Goal: Transaction & Acquisition: Purchase product/service

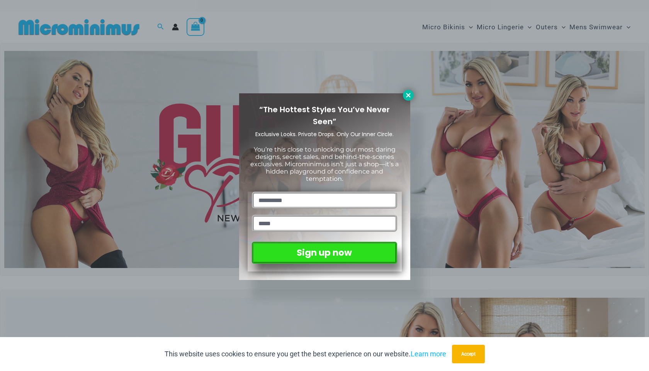
click at [411, 94] on icon at bounding box center [408, 95] width 7 height 7
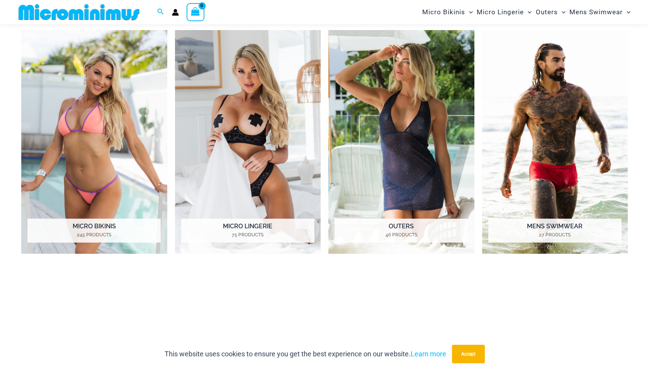
scroll to position [643, 0]
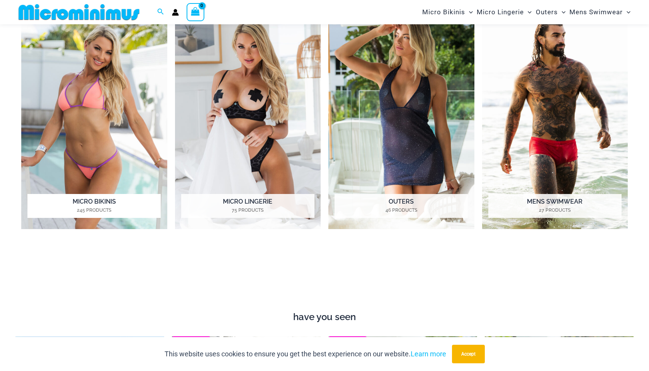
click at [112, 210] on mark "245 Products" at bounding box center [93, 210] width 133 height 7
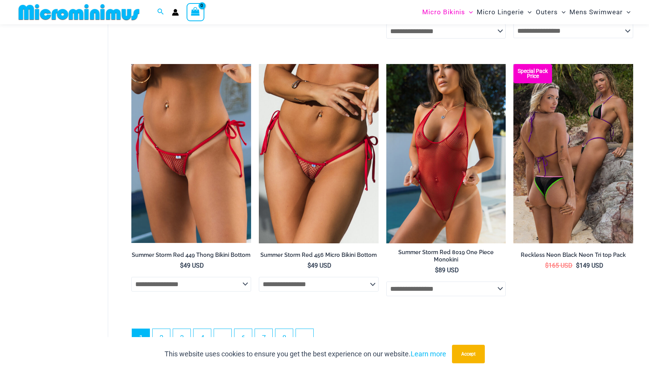
scroll to position [1964, 0]
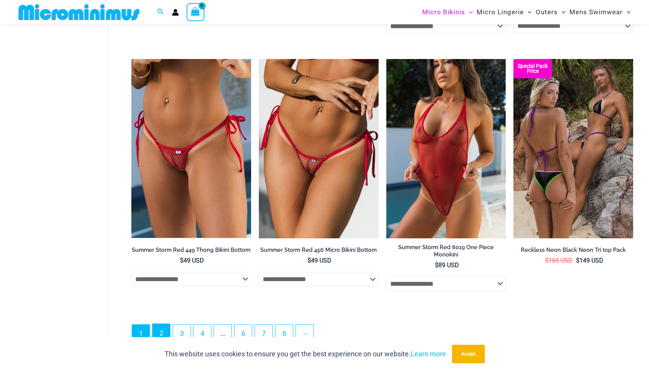
click at [166, 327] on link "2" at bounding box center [161, 333] width 17 height 18
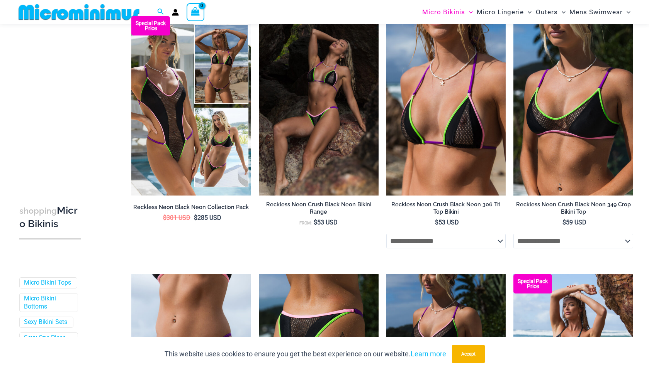
scroll to position [54, 0]
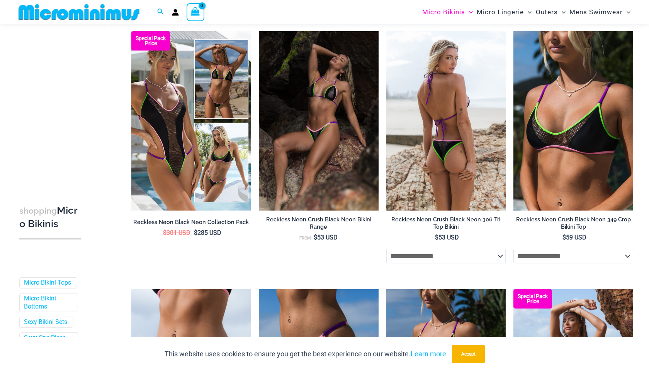
click at [402, 144] on img at bounding box center [446, 121] width 120 height 180
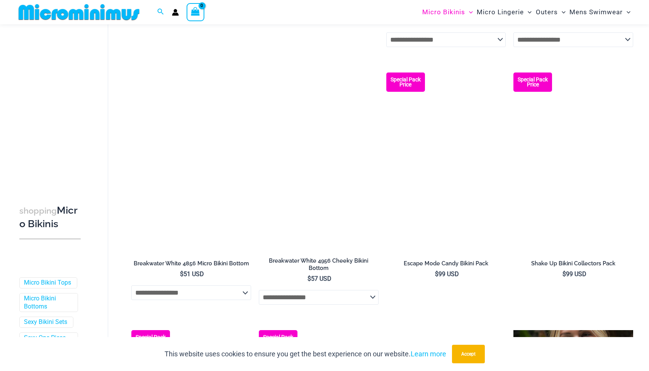
scroll to position [781, 0]
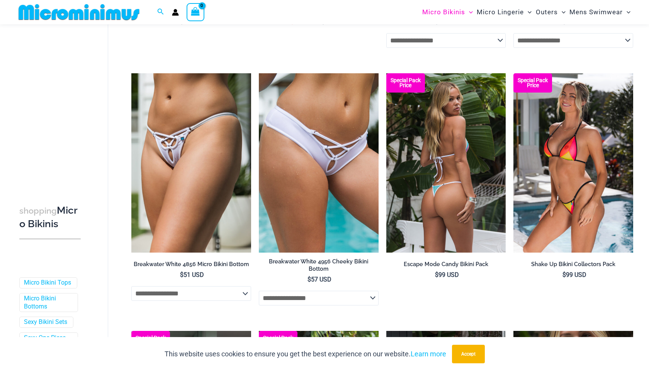
click at [409, 192] on img at bounding box center [446, 163] width 120 height 180
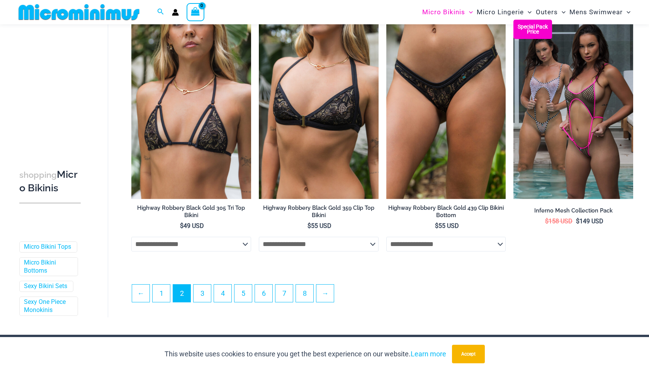
scroll to position [1863, 0]
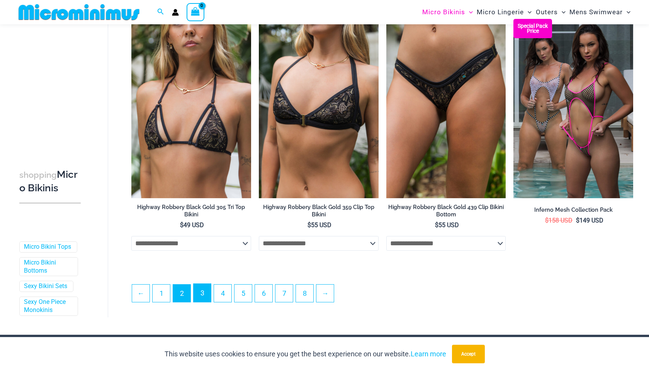
click at [200, 293] on link "3" at bounding box center [201, 293] width 17 height 18
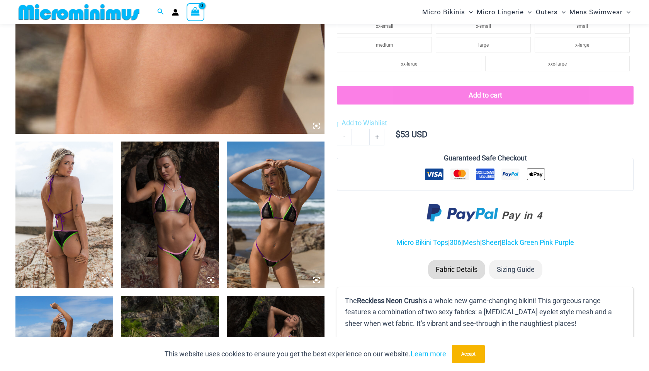
scroll to position [588, 0]
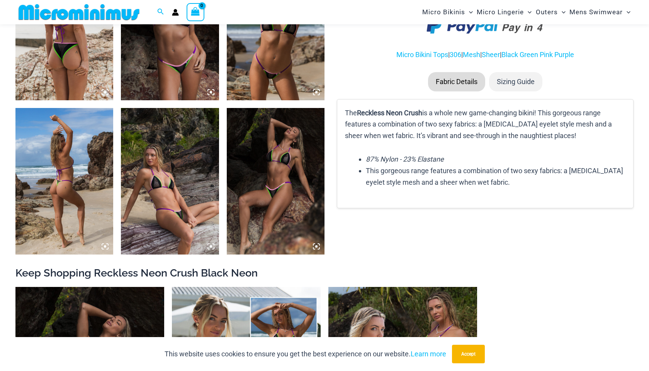
click at [195, 193] on img at bounding box center [170, 181] width 98 height 147
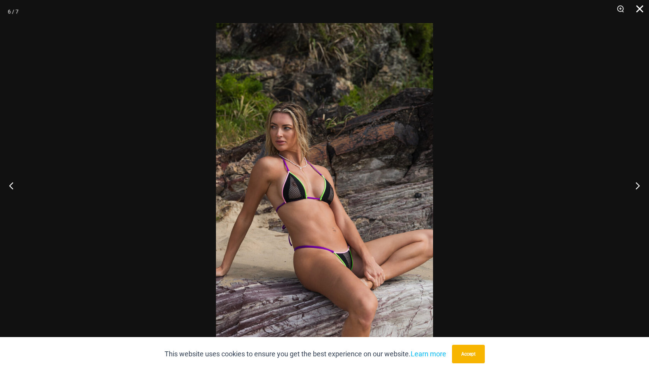
click at [641, 10] on button "Close" at bounding box center [636, 11] width 19 height 23
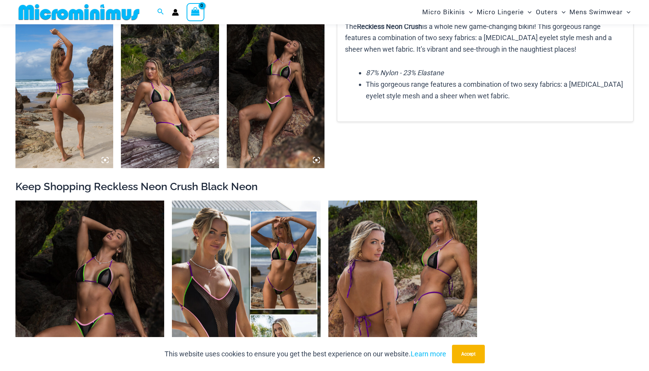
scroll to position [799, 0]
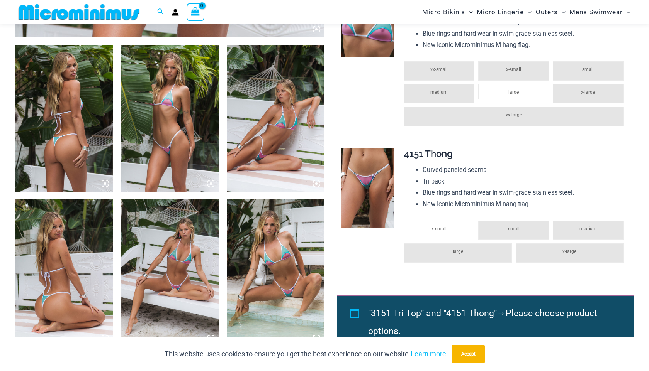
scroll to position [497, 0]
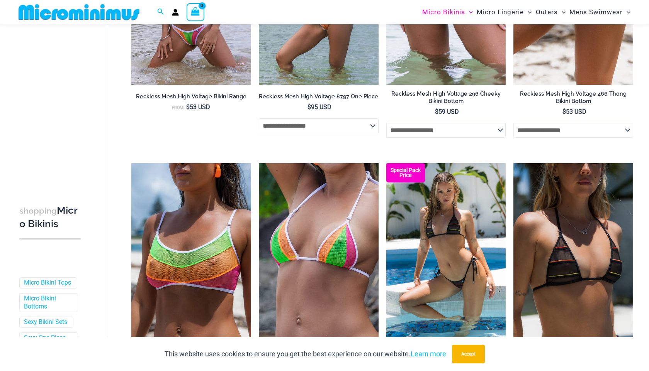
scroll to position [1950, 0]
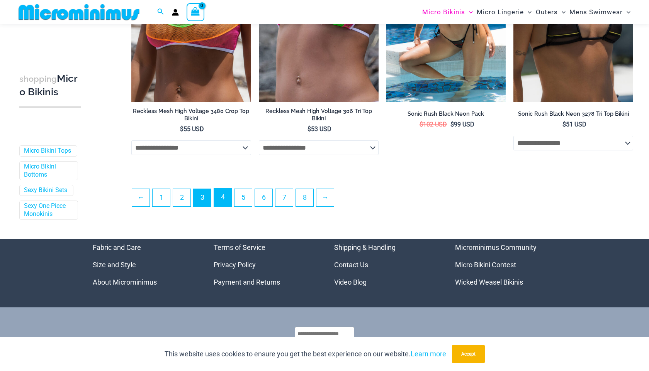
click at [229, 201] on link "4" at bounding box center [222, 197] width 17 height 18
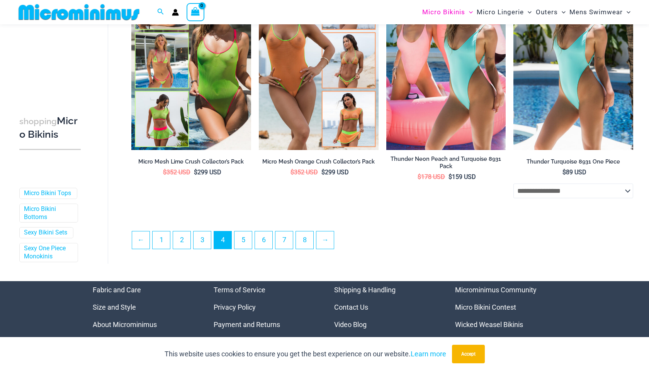
scroll to position [1870, 0]
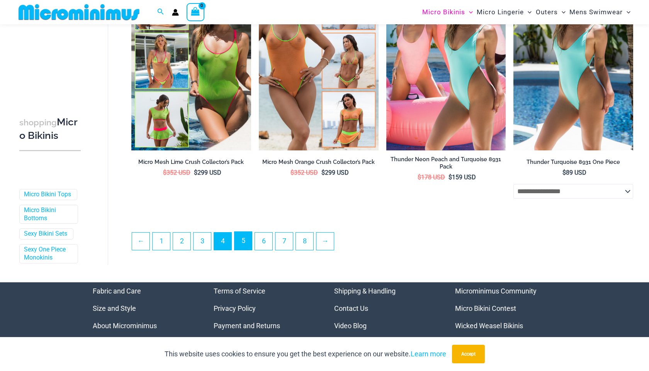
click at [250, 248] on link "5" at bounding box center [242, 241] width 17 height 18
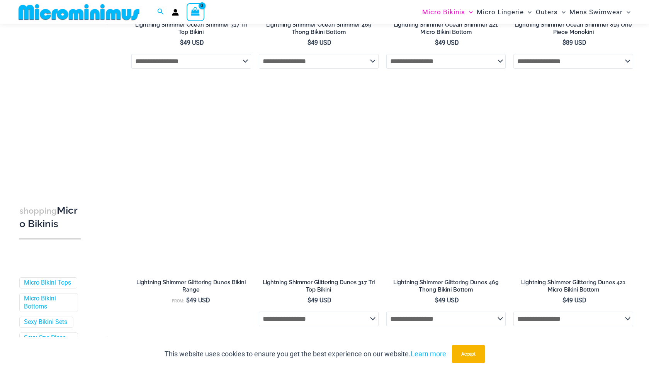
scroll to position [795, 0]
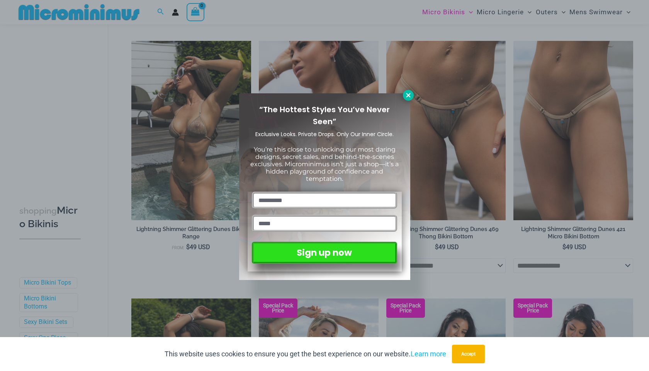
click at [409, 94] on icon at bounding box center [408, 95] width 4 height 4
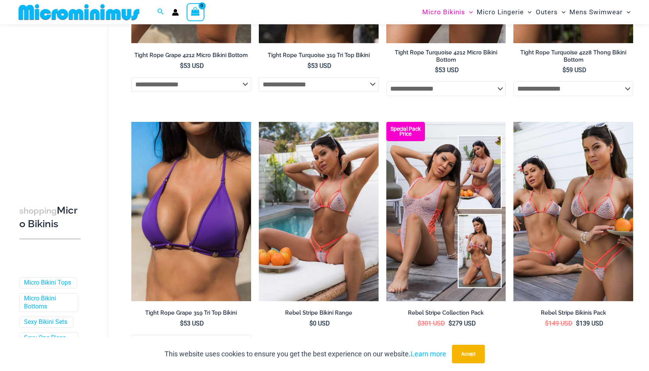
scroll to position [1984, 0]
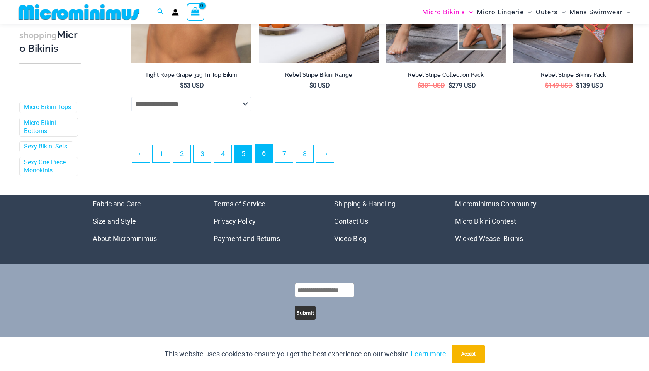
click at [261, 153] on link "6" at bounding box center [263, 153] width 17 height 18
